Goal: Find specific page/section: Find specific page/section

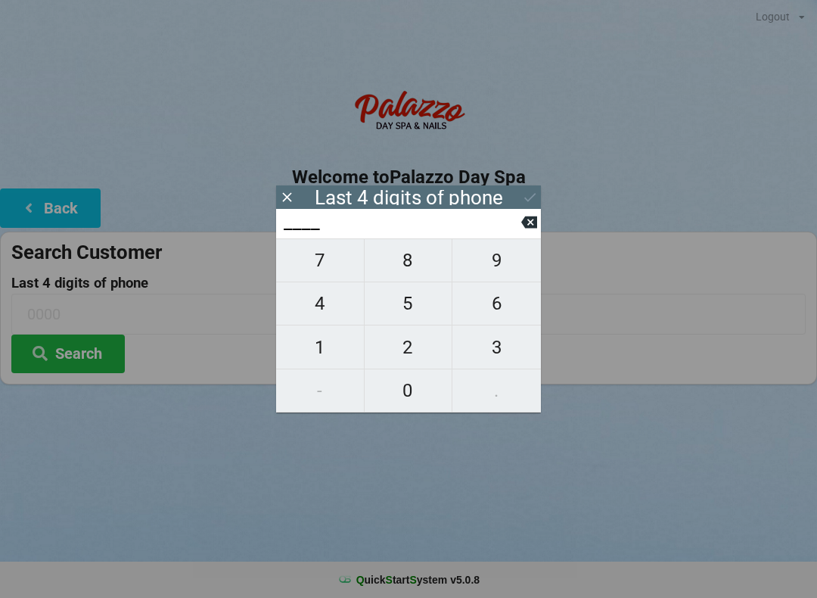
scroll to position [31, 0]
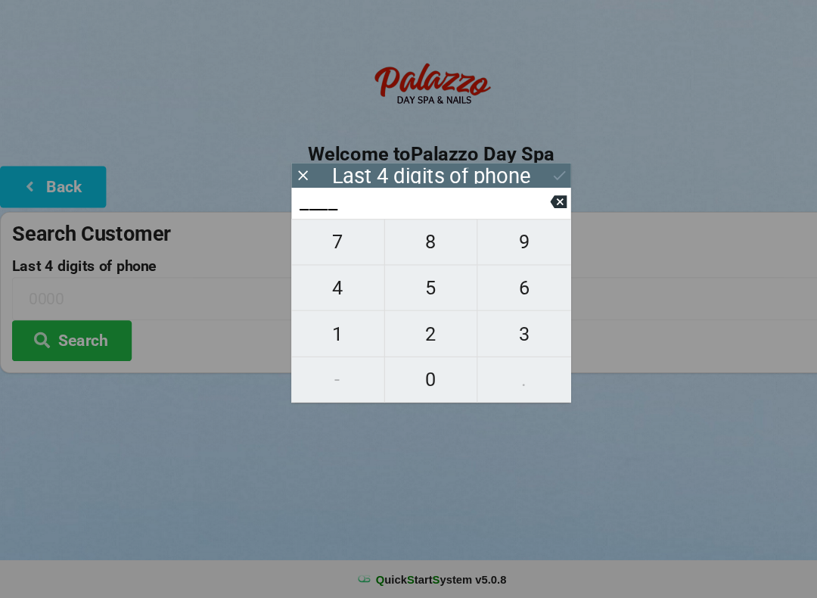
click at [506, 287] on span "6" at bounding box center [496, 303] width 89 height 32
type input "6___"
click at [501, 331] on span "3" at bounding box center [496, 347] width 89 height 32
type input "63__"
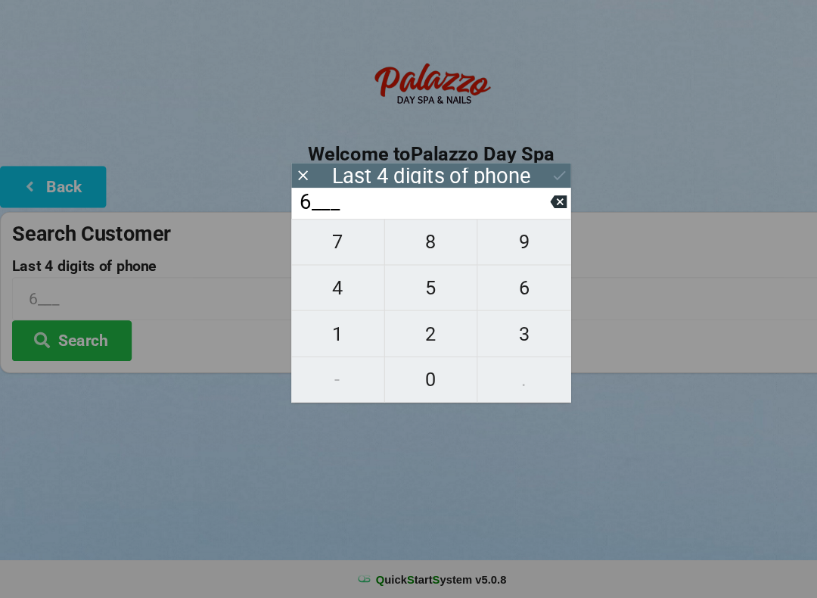
type input "63__"
click at [316, 331] on span "1" at bounding box center [320, 347] width 88 height 32
type input "631_"
click at [527, 216] on icon at bounding box center [529, 222] width 16 height 12
click at [530, 216] on icon at bounding box center [529, 222] width 16 height 12
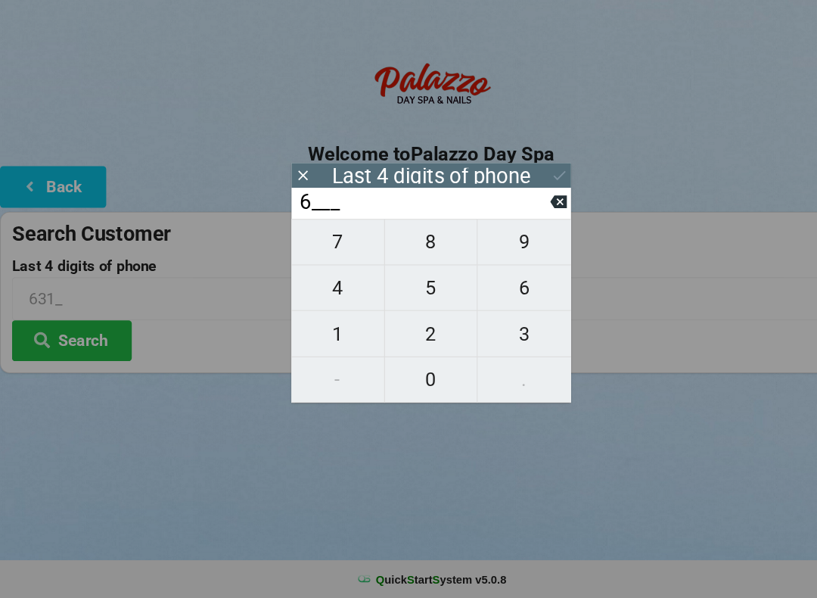
click at [531, 216] on icon at bounding box center [529, 222] width 16 height 12
type input "____"
click at [533, 214] on icon at bounding box center [529, 222] width 16 height 16
click at [500, 289] on span "6" at bounding box center [496, 303] width 89 height 32
type input "6___"
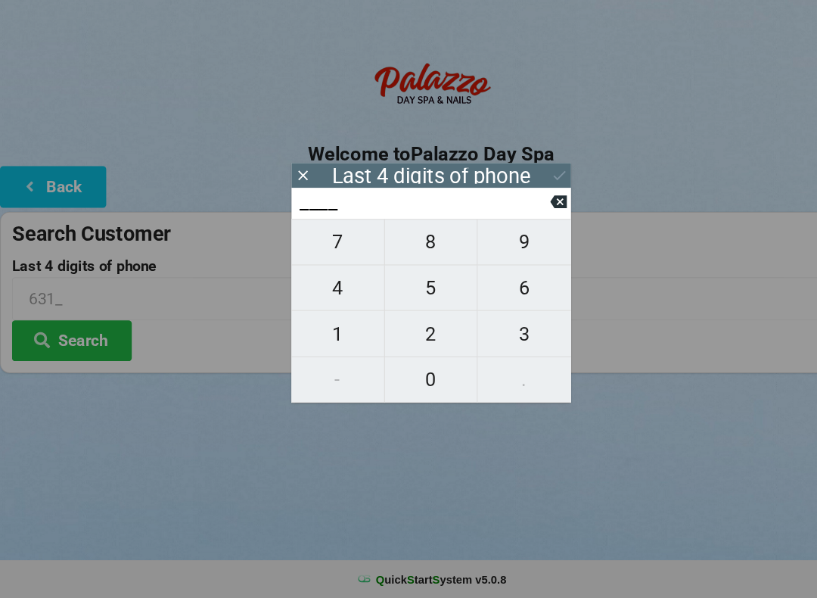
type input "6___"
click at [497, 244] on span "9" at bounding box center [496, 260] width 89 height 32
type input "69__"
click at [502, 331] on span "3" at bounding box center [496, 347] width 89 height 32
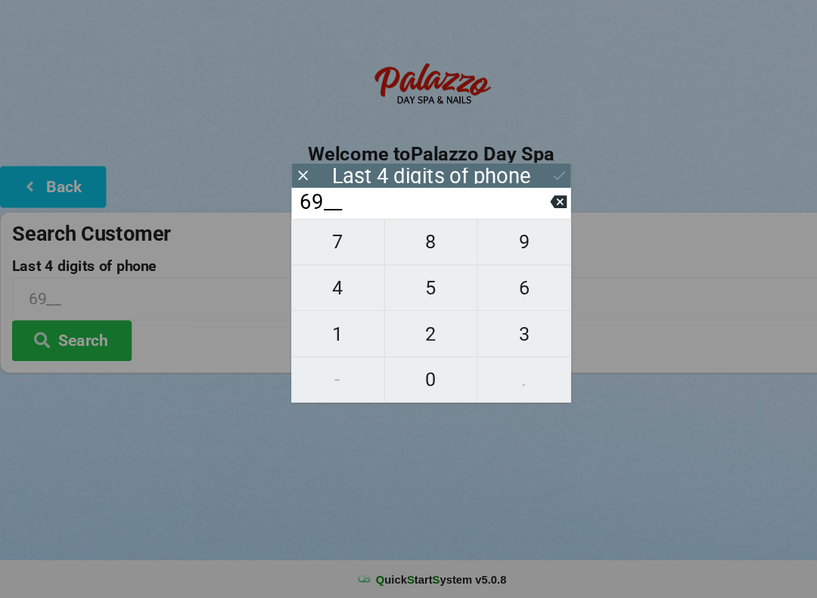
type input "693_"
click at [319, 331] on span "1" at bounding box center [320, 347] width 88 height 32
type input "6931"
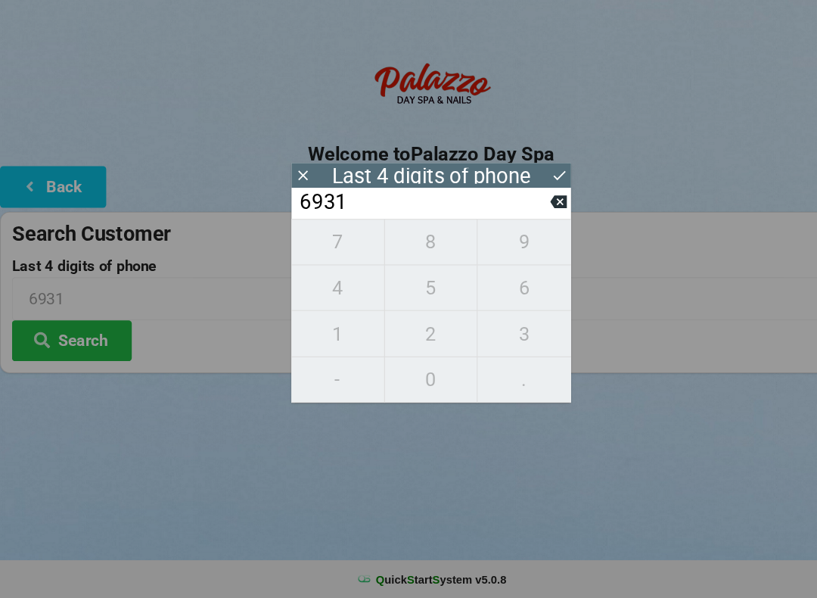
click at [522, 187] on button at bounding box center [530, 197] width 16 height 20
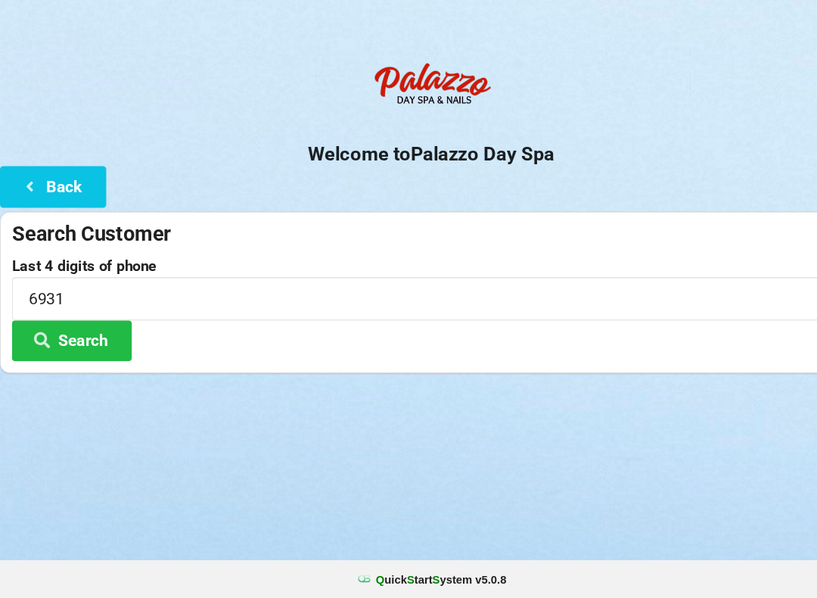
click at [91, 334] on button "Search" at bounding box center [67, 353] width 113 height 39
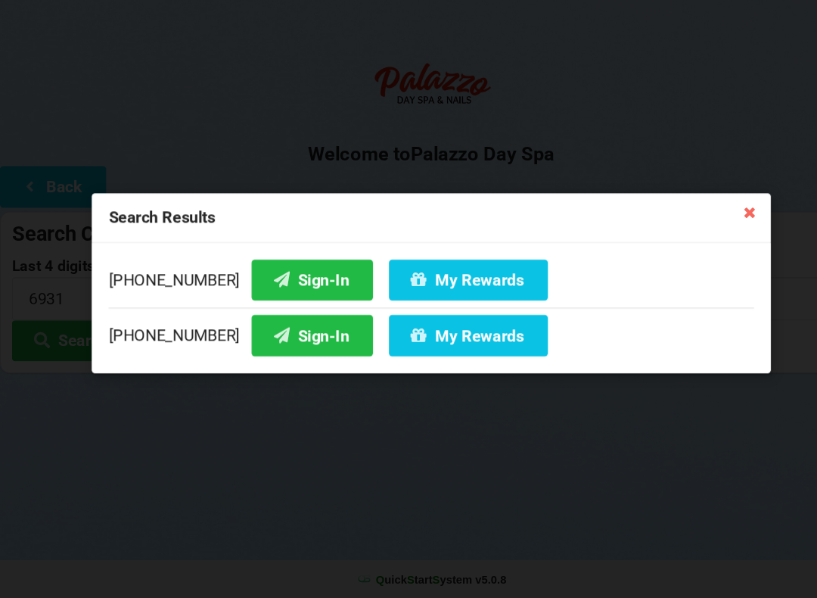
click at [287, 276] on button "Sign-In" at bounding box center [295, 295] width 115 height 39
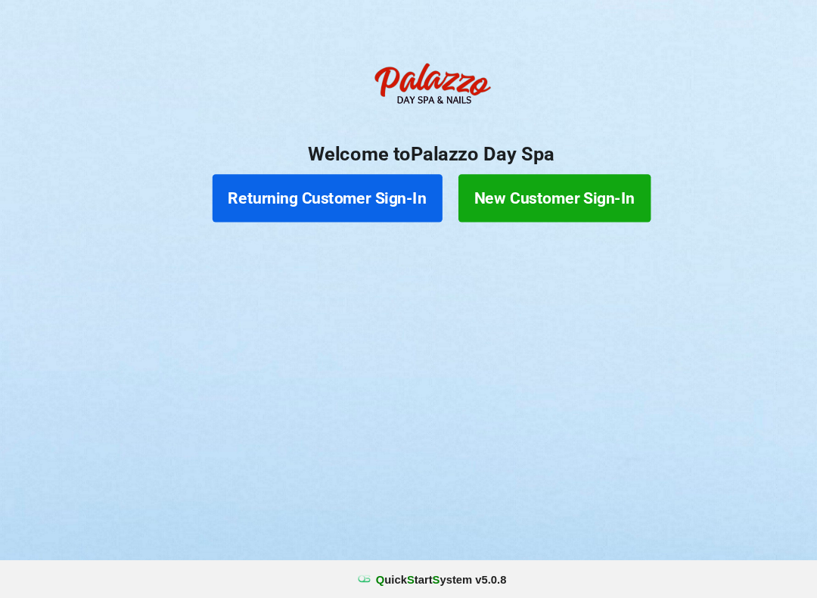
click at [360, 196] on button "Returning Customer Sign-In" at bounding box center [310, 218] width 218 height 45
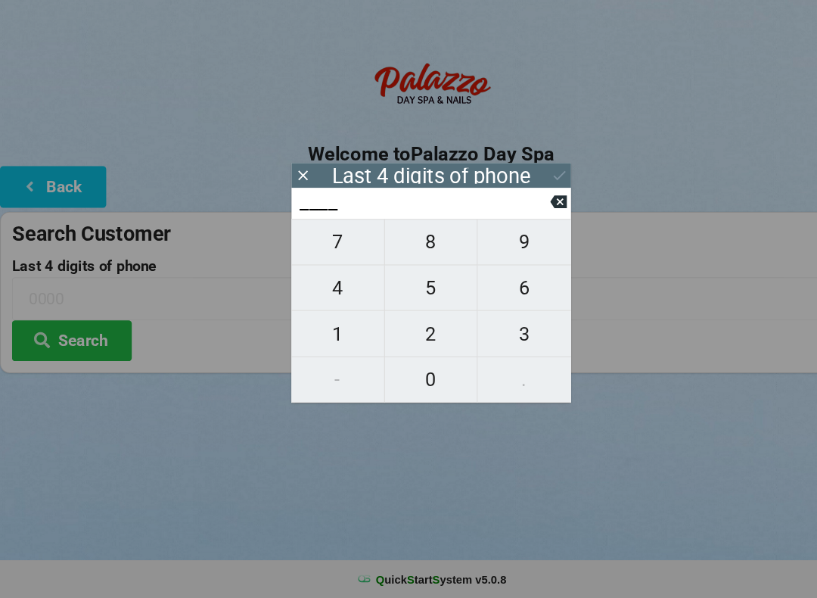
click at [500, 244] on span "9" at bounding box center [496, 260] width 89 height 32
type input "9___"
click at [334, 245] on span "7" at bounding box center [320, 260] width 88 height 32
type input "97__"
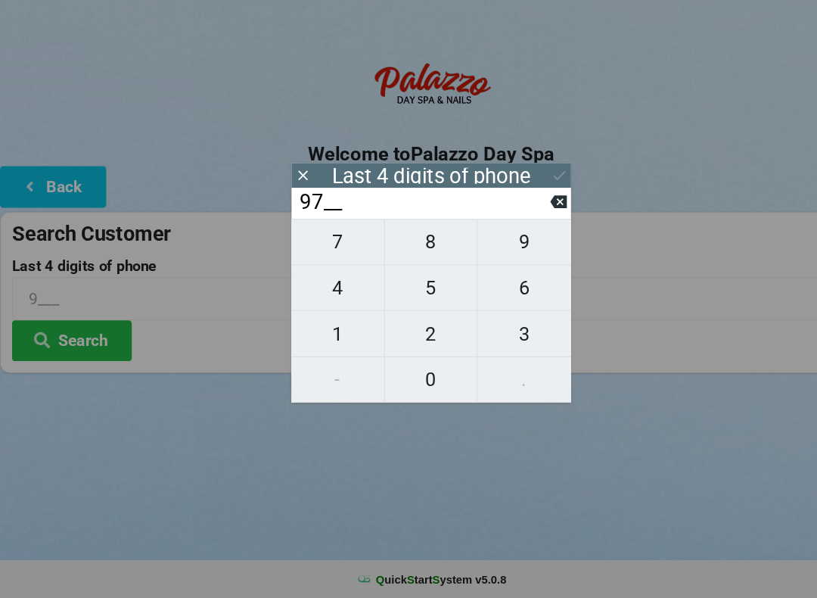
type input "97__"
click at [418, 287] on span "5" at bounding box center [409, 303] width 88 height 32
type input "975_"
click at [421, 377] on button "0" at bounding box center [409, 390] width 89 height 43
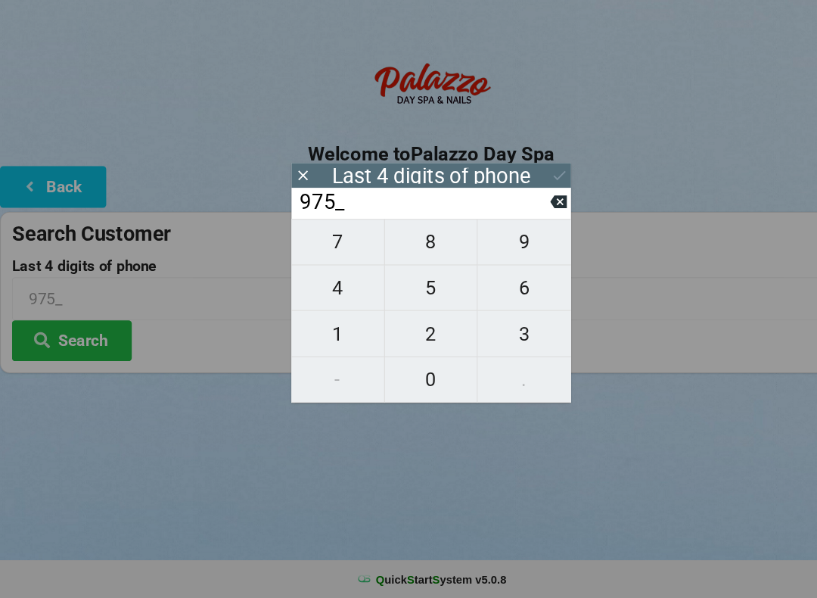
type input "9750"
click at [530, 189] on icon at bounding box center [530, 197] width 16 height 16
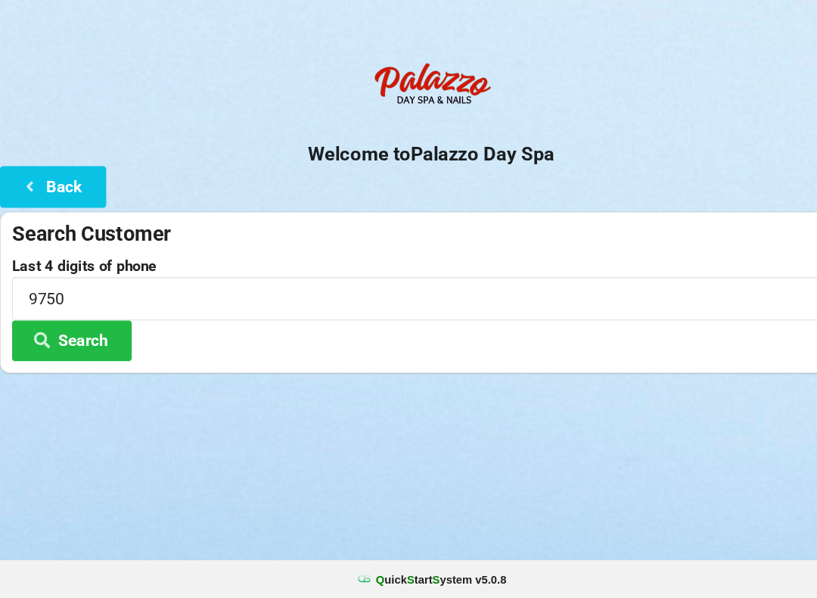
click at [89, 334] on button "Search" at bounding box center [67, 353] width 113 height 39
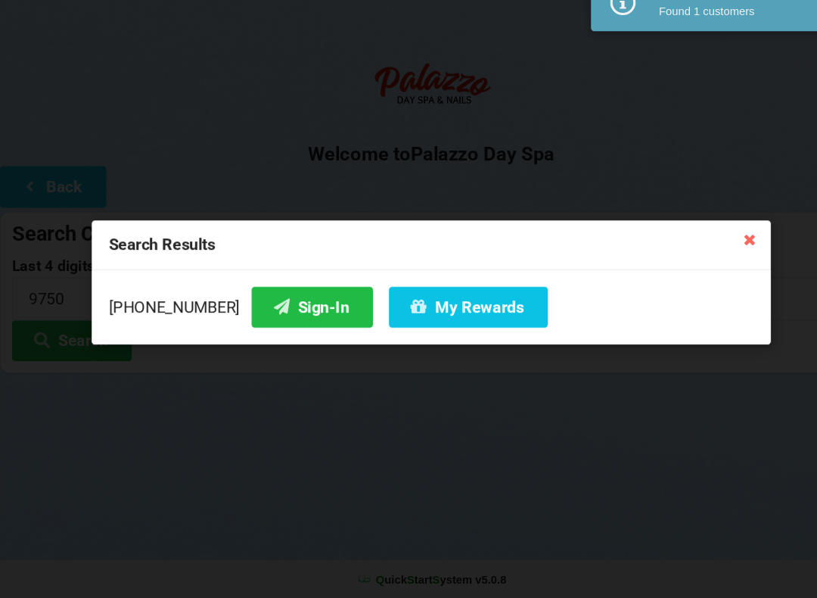
click at [278, 303] on button "Sign-In" at bounding box center [295, 322] width 115 height 39
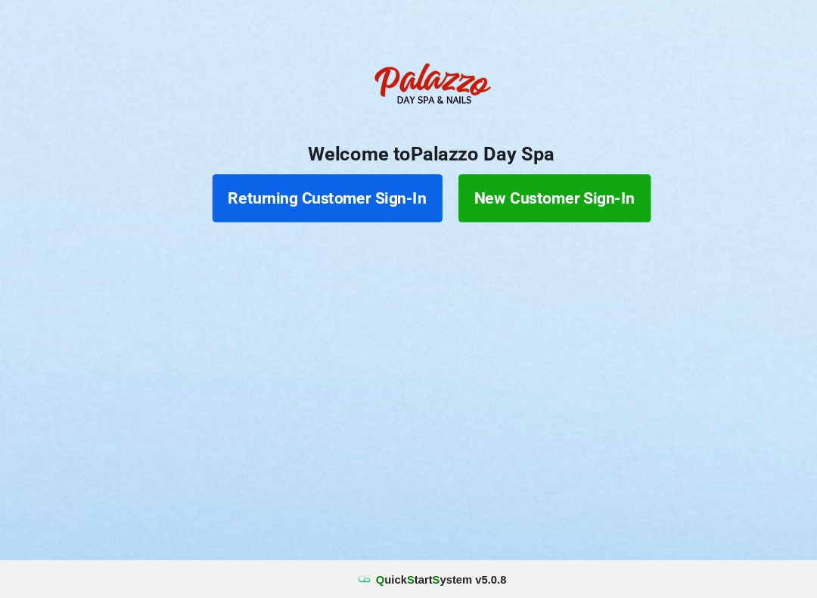
click at [325, 196] on button "Returning Customer Sign-In" at bounding box center [310, 218] width 218 height 45
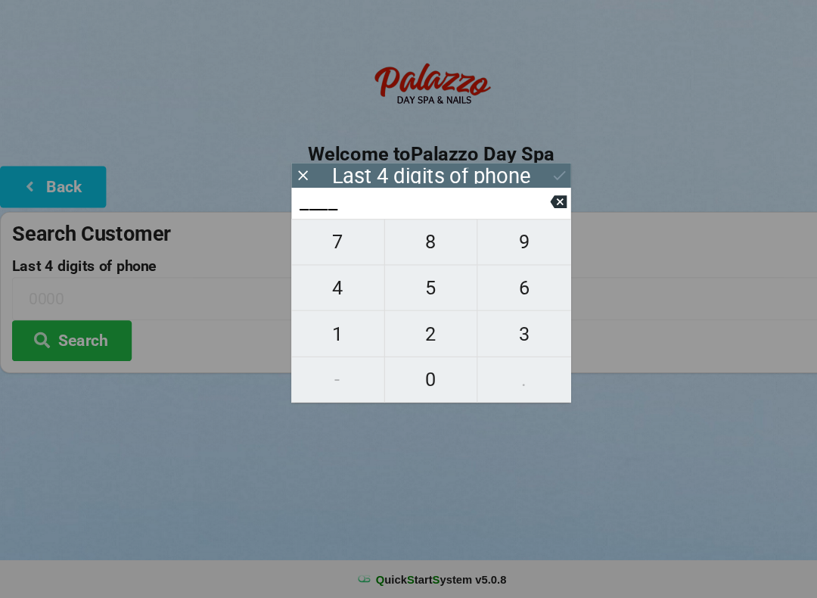
click at [391, 331] on span "2" at bounding box center [409, 347] width 88 height 32
type input "2___"
click at [409, 374] on span "0" at bounding box center [409, 390] width 88 height 32
type input "20__"
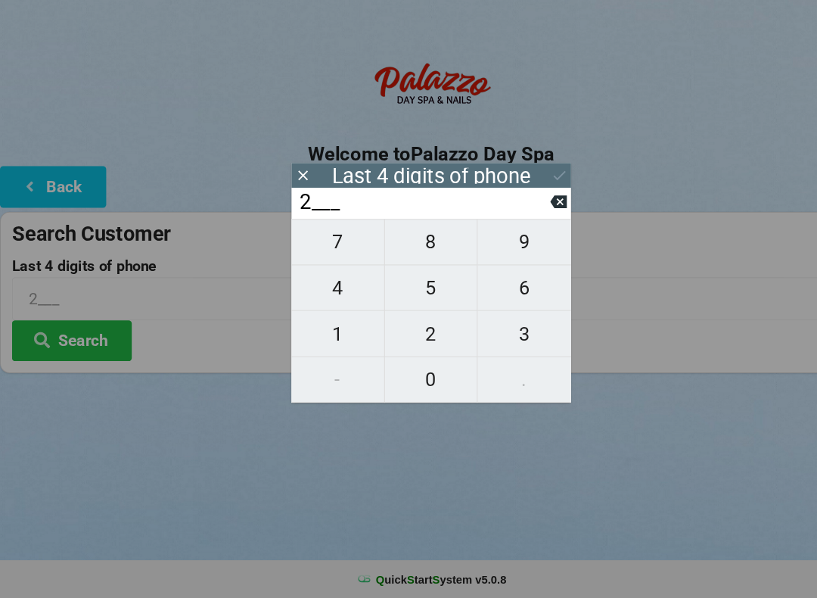
type input "20__"
click at [326, 331] on span "1" at bounding box center [320, 347] width 88 height 32
type input "201_"
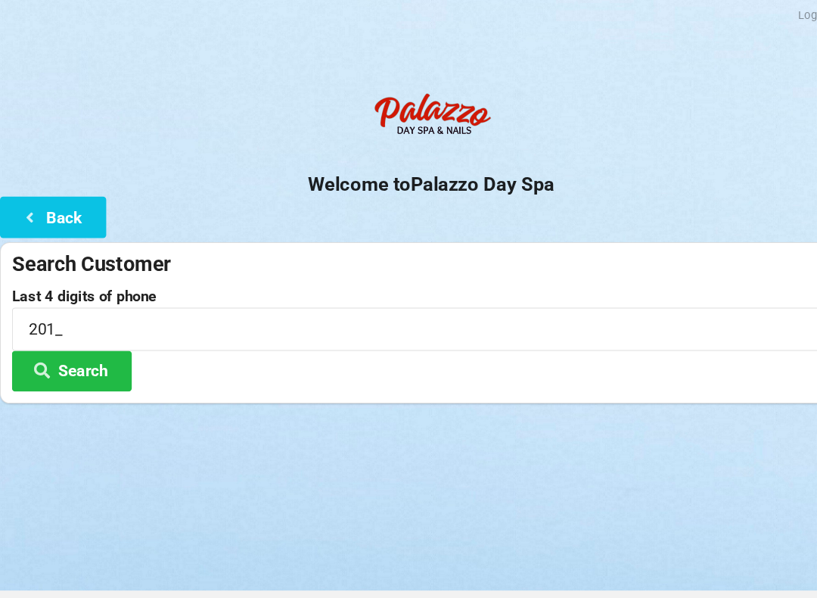
click at [60, 209] on button "Back" at bounding box center [50, 207] width 101 height 39
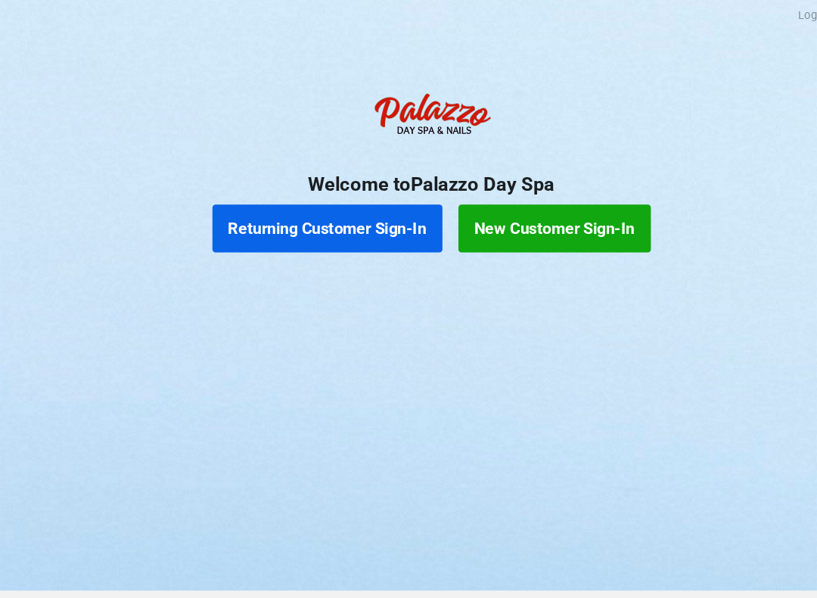
click at [326, 219] on button "Returning Customer Sign-In" at bounding box center [310, 218] width 218 height 45
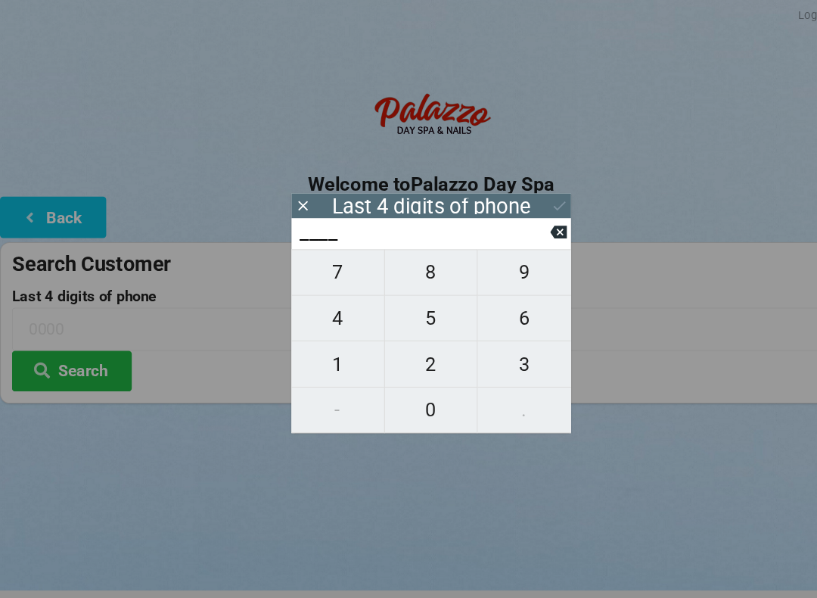
click at [398, 348] on span "2" at bounding box center [409, 347] width 88 height 32
type input "2___"
click at [413, 393] on span "0" at bounding box center [409, 390] width 88 height 32
type input "20__"
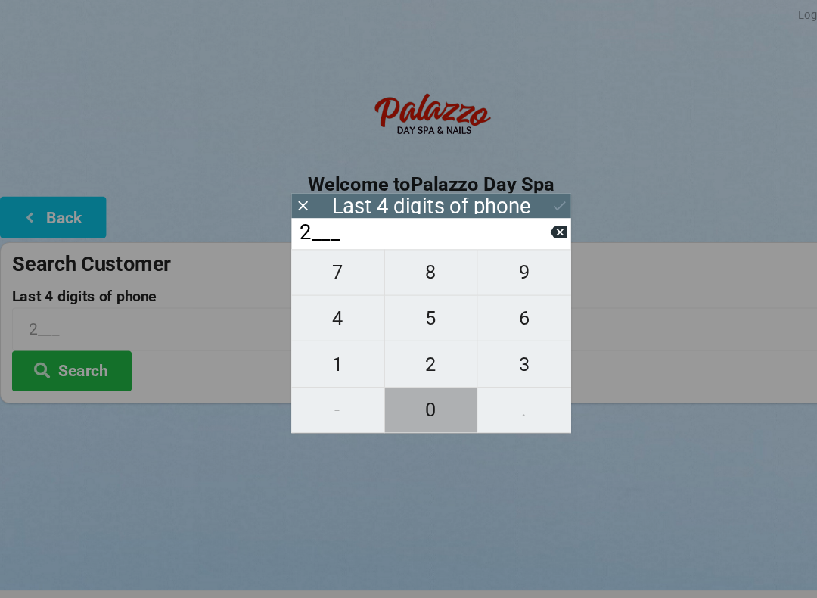
type input "20__"
click at [318, 352] on span "1" at bounding box center [320, 347] width 88 height 32
type input "201_"
click at [489, 309] on span "6" at bounding box center [496, 303] width 89 height 32
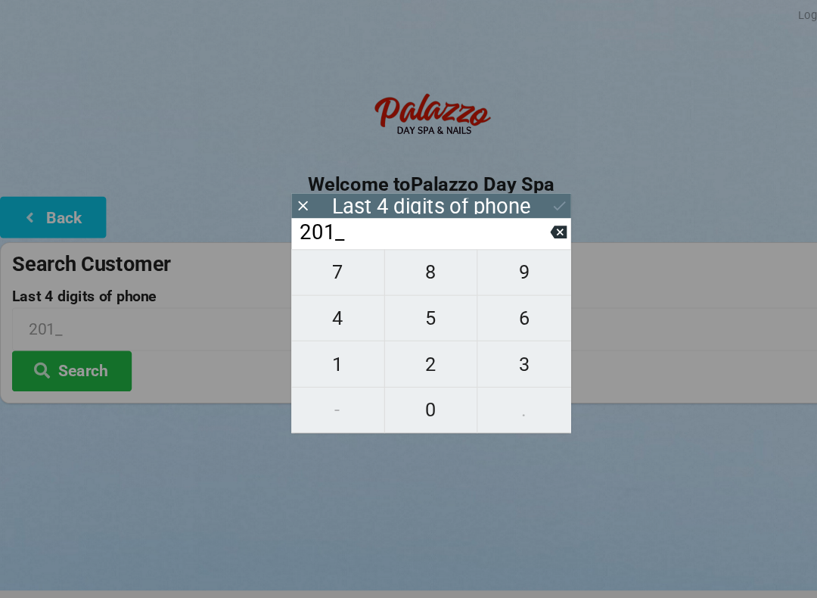
type input "2016"
click at [492, 266] on div "7 8 9 4 5 6 1 2 3 - 0 ." at bounding box center [408, 325] width 265 height 174
click at [520, 221] on input "2016" at bounding box center [401, 222] width 239 height 24
click at [531, 224] on icon at bounding box center [529, 222] width 16 height 16
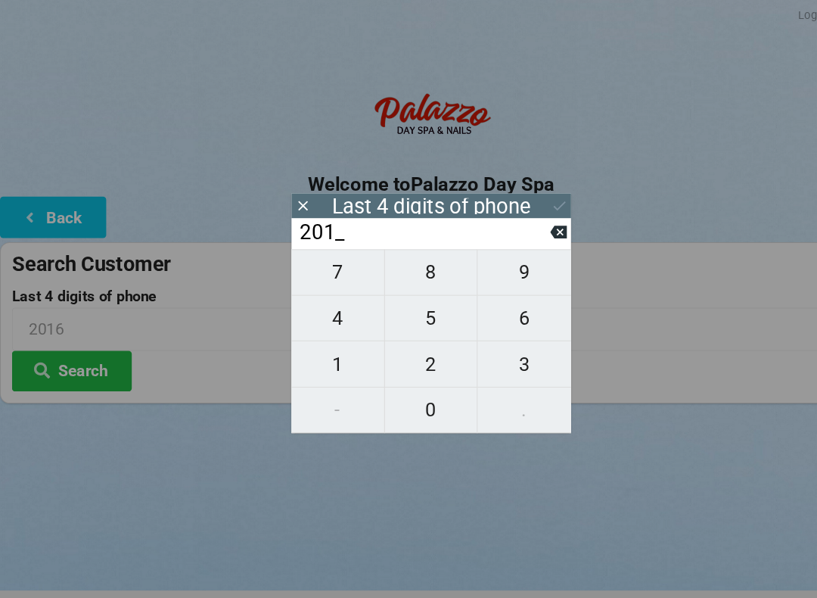
click at [517, 229] on input "201_" at bounding box center [401, 222] width 239 height 24
click at [524, 228] on icon at bounding box center [529, 222] width 16 height 12
click at [519, 231] on input "20__" at bounding box center [401, 222] width 239 height 24
click at [522, 232] on button at bounding box center [529, 222] width 16 height 20
click at [523, 232] on button at bounding box center [529, 222] width 16 height 20
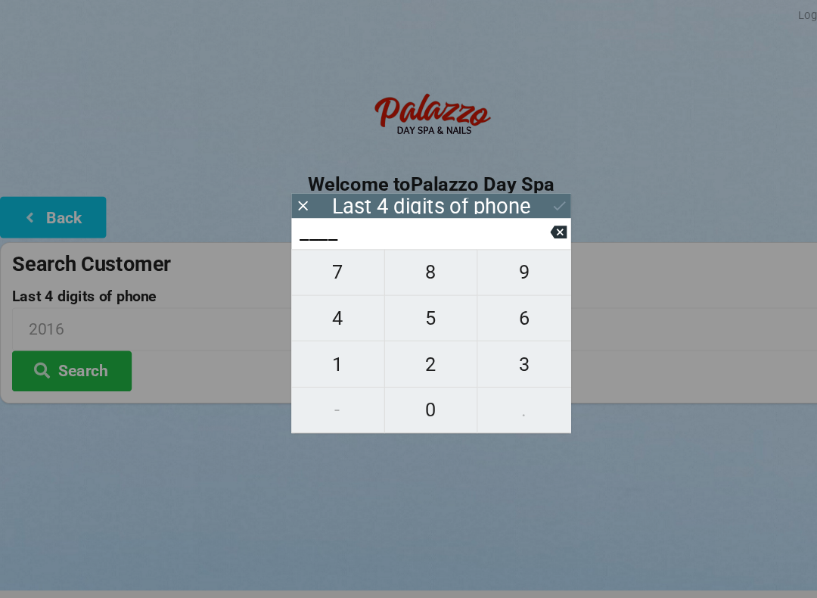
click at [493, 349] on span "3" at bounding box center [496, 347] width 89 height 32
type input "3___"
click at [492, 349] on span "3" at bounding box center [496, 347] width 89 height 32
type input "33__"
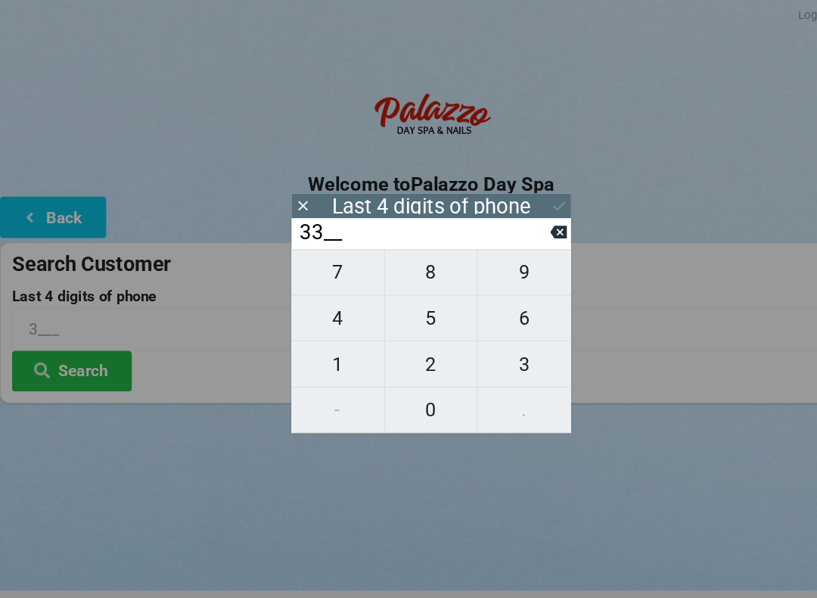
type input "33__"
click at [409, 349] on span "2" at bounding box center [409, 347] width 88 height 32
type input "332_"
click at [315, 361] on span "1" at bounding box center [320, 347] width 88 height 32
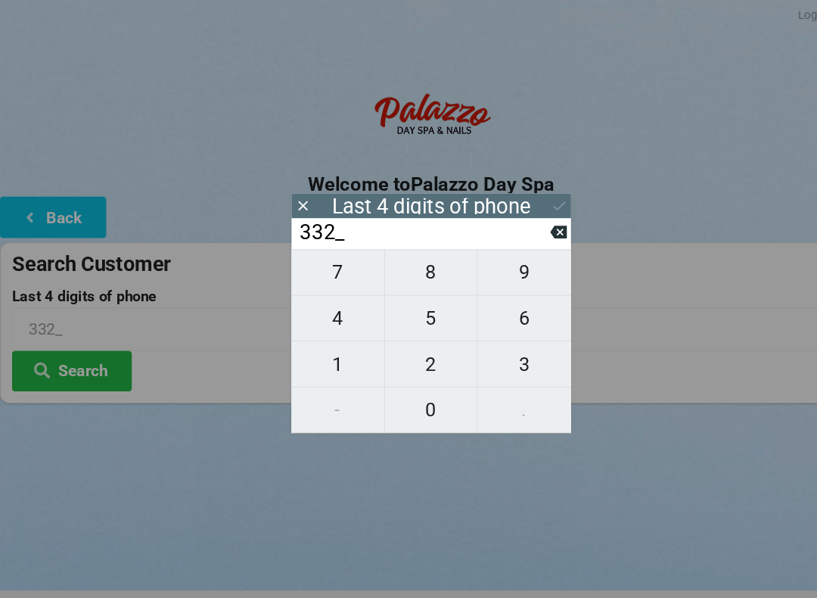
type input "3321"
click at [80, 360] on button "Search" at bounding box center [67, 353] width 113 height 39
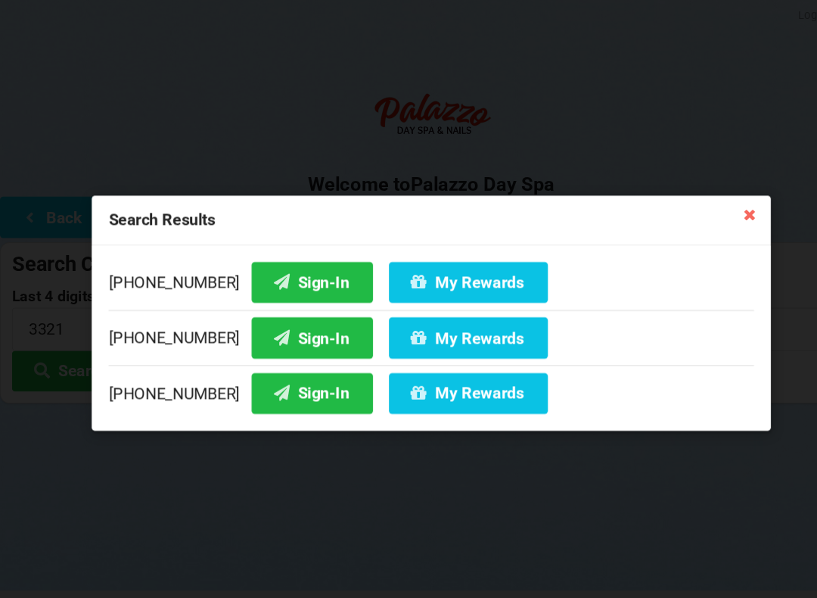
click at [277, 272] on button "Sign-In" at bounding box center [295, 269] width 115 height 39
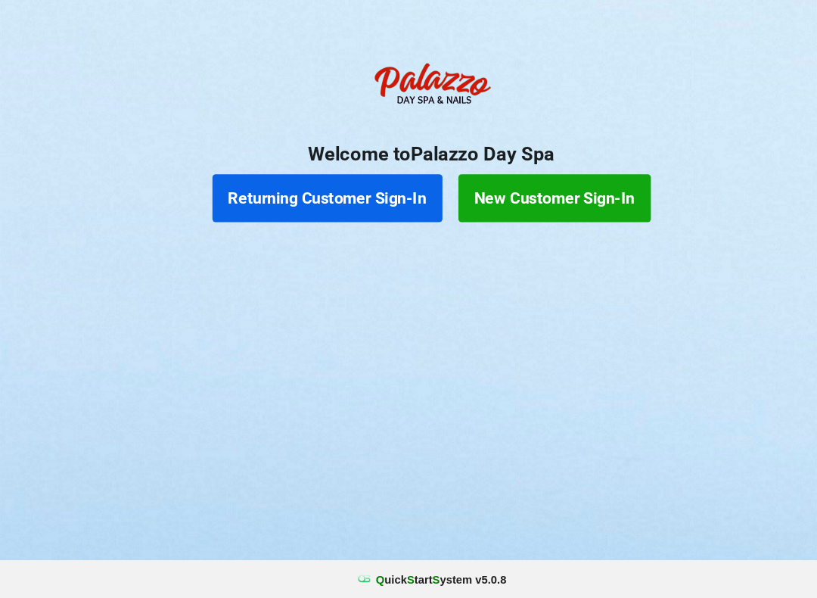
click at [318, 200] on button "Returning Customer Sign-In" at bounding box center [310, 218] width 218 height 45
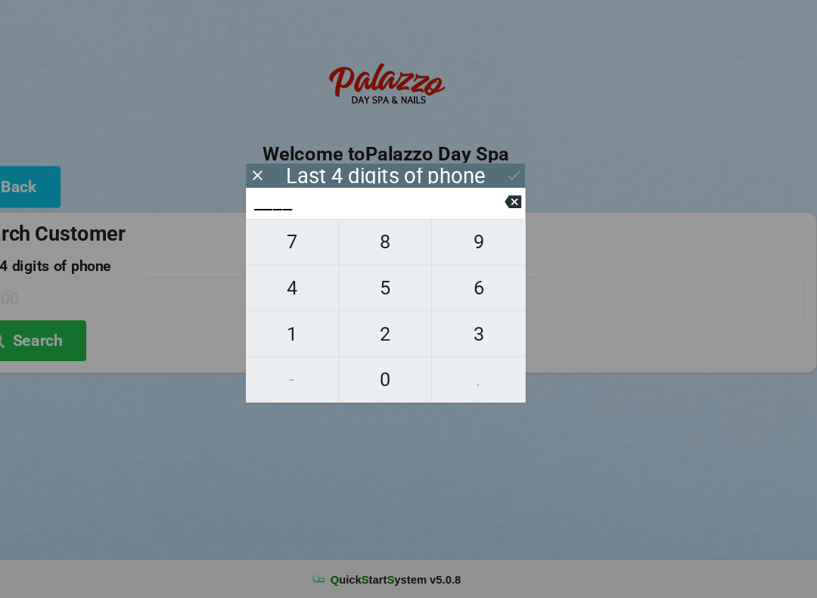
click at [276, 244] on span "7" at bounding box center [320, 260] width 88 height 32
type input "7___"
click at [276, 244] on span "7" at bounding box center [320, 260] width 88 height 32
type input "77__"
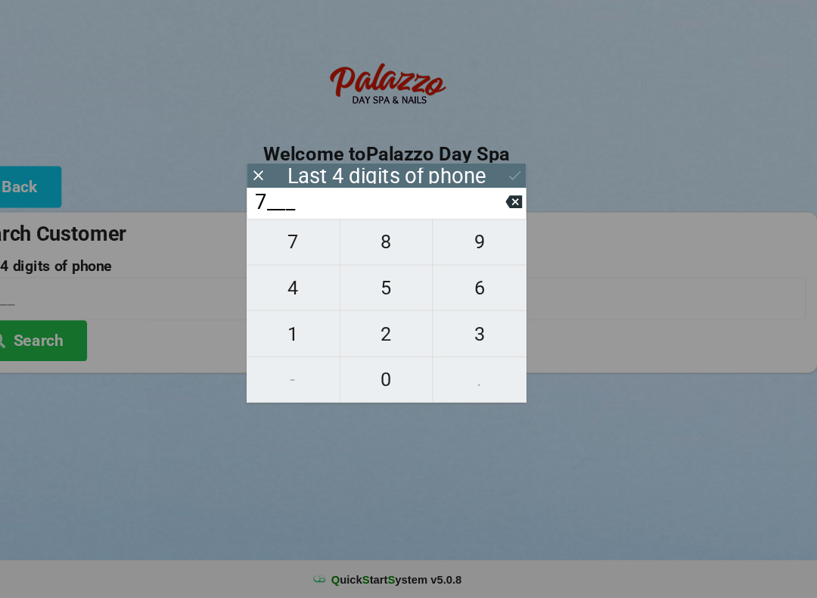
type input "77__"
click at [276, 244] on span "7" at bounding box center [320, 260] width 88 height 32
type input "777_"
click at [365, 287] on span "5" at bounding box center [409, 303] width 88 height 32
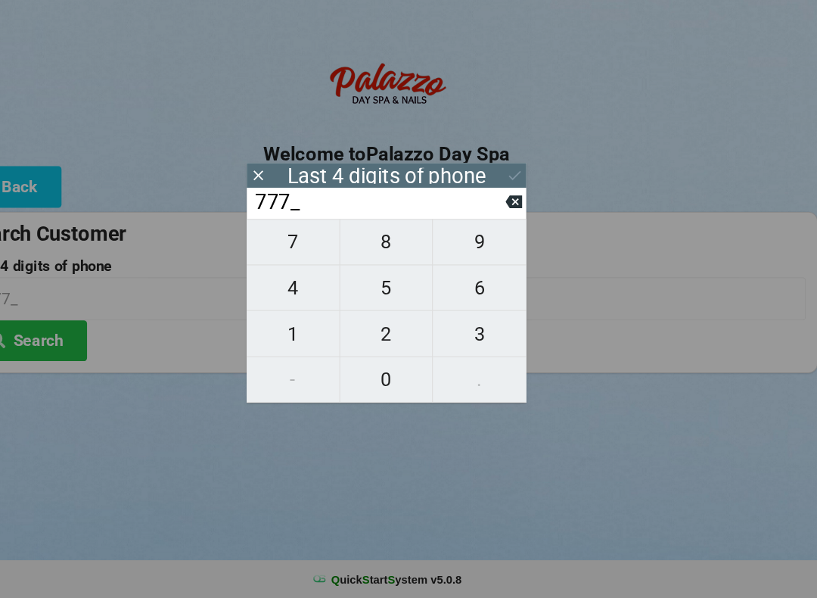
type input "7775"
click at [521, 216] on icon at bounding box center [529, 222] width 16 height 12
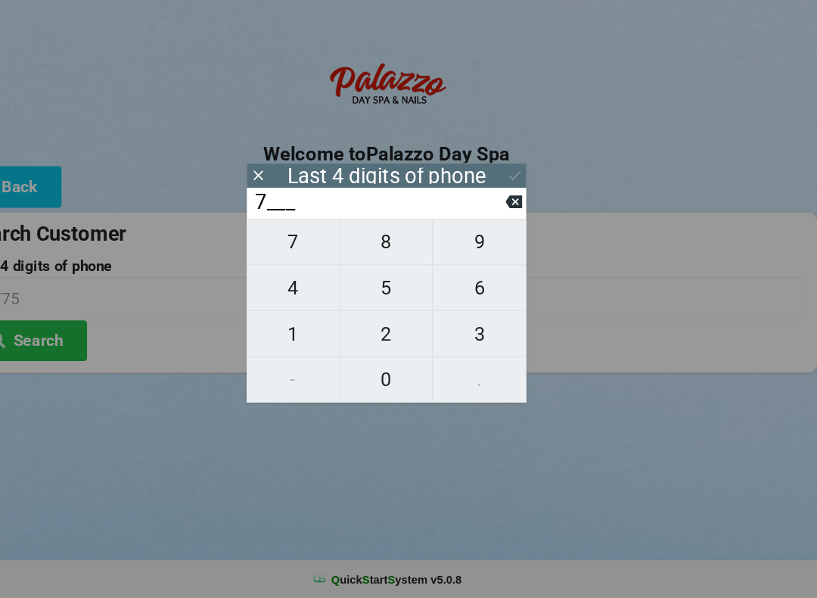
click at [521, 216] on icon at bounding box center [529, 222] width 16 height 12
click at [277, 331] on span "1" at bounding box center [320, 347] width 88 height 32
type input "1___"
click at [365, 287] on span "5" at bounding box center [409, 303] width 88 height 32
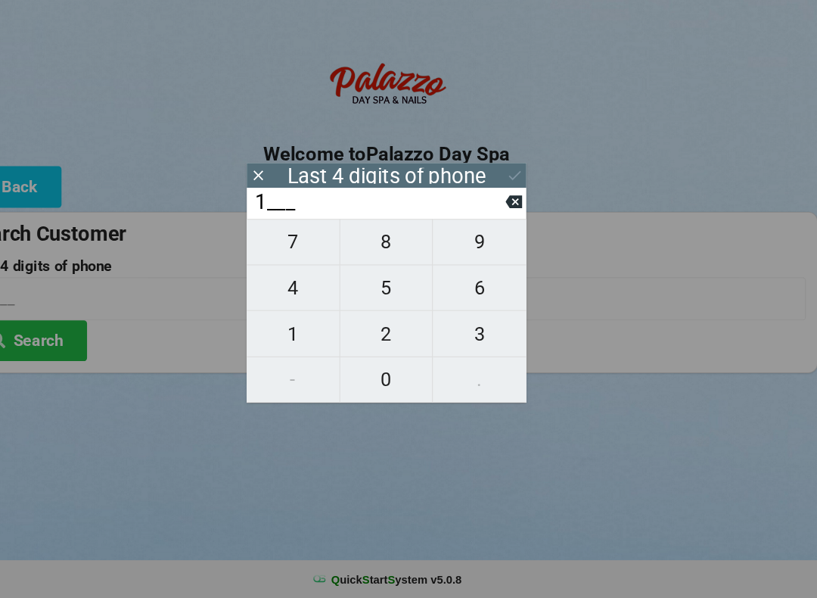
type input "15__"
click at [365, 287] on span "5" at bounding box center [409, 303] width 88 height 32
type input "155_"
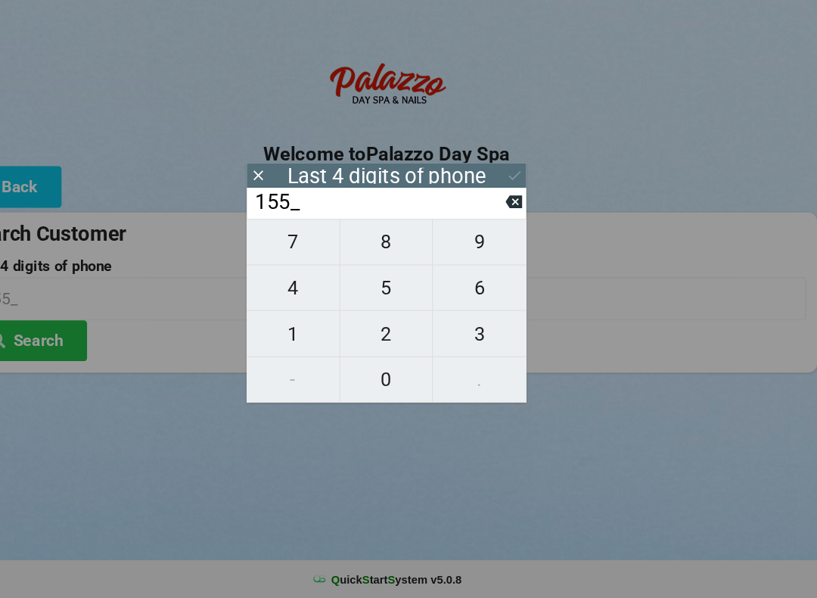
click at [365, 374] on span "0" at bounding box center [409, 390] width 88 height 32
type input "1550"
click at [39, 334] on button "Search" at bounding box center [67, 353] width 113 height 39
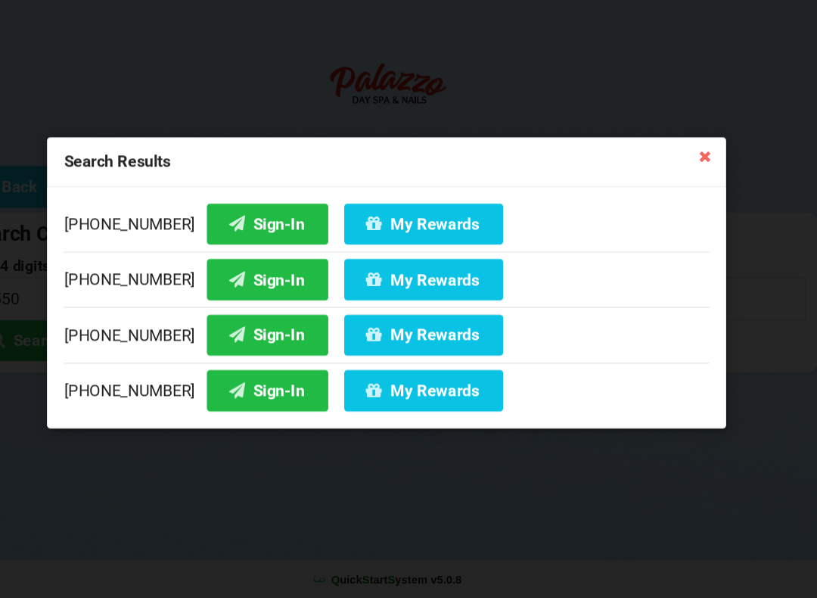
click at [238, 381] on button "Sign-In" at bounding box center [295, 400] width 115 height 39
